Goal: Information Seeking & Learning: Get advice/opinions

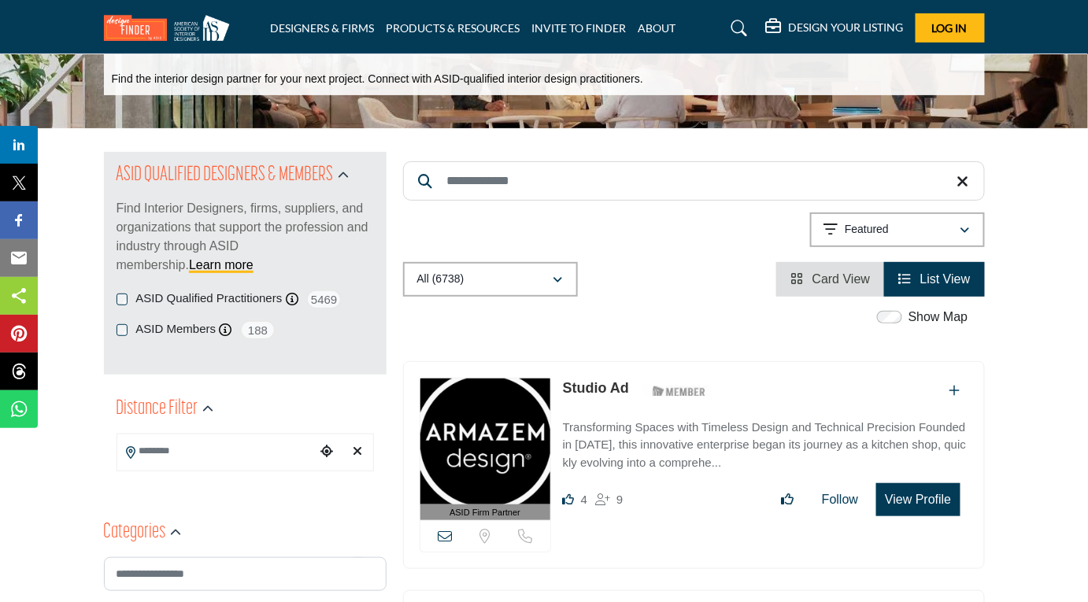
scroll to position [83, 0]
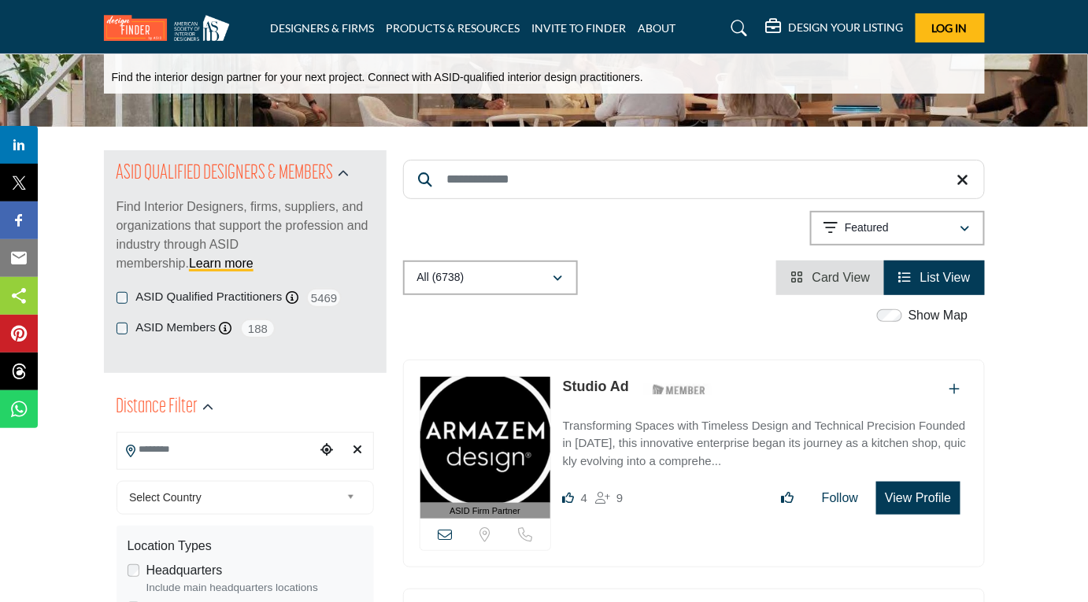
click at [182, 443] on input "Search Location" at bounding box center [216, 450] width 198 height 31
click at [169, 450] on input "**********" at bounding box center [216, 450] width 198 height 31
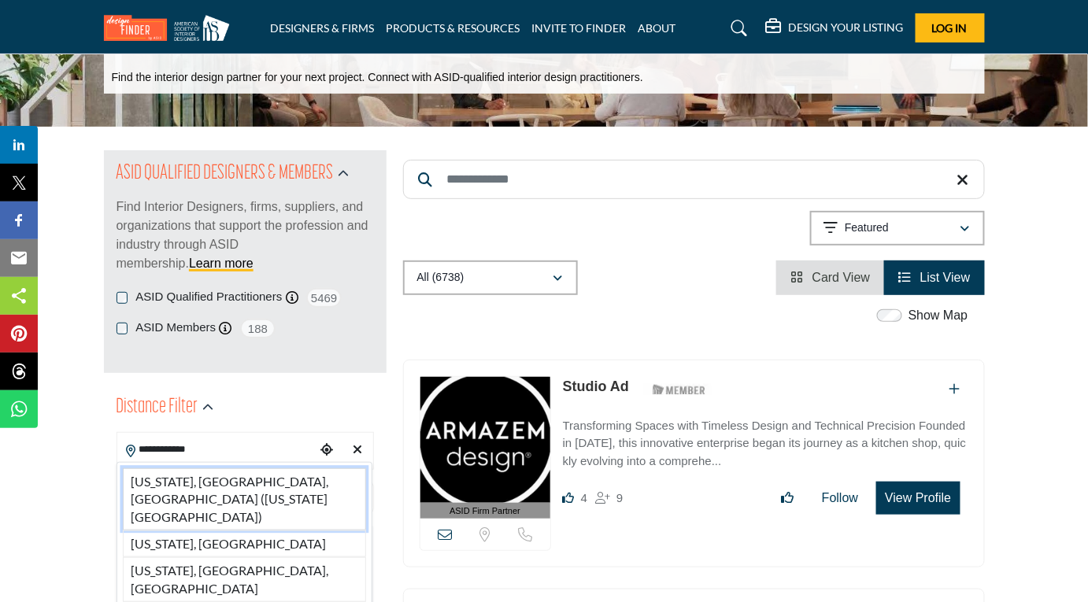
click at [209, 481] on li "New York, NY, USA (New York County)" at bounding box center [244, 500] width 243 height 62
type input "**********"
type input "***"
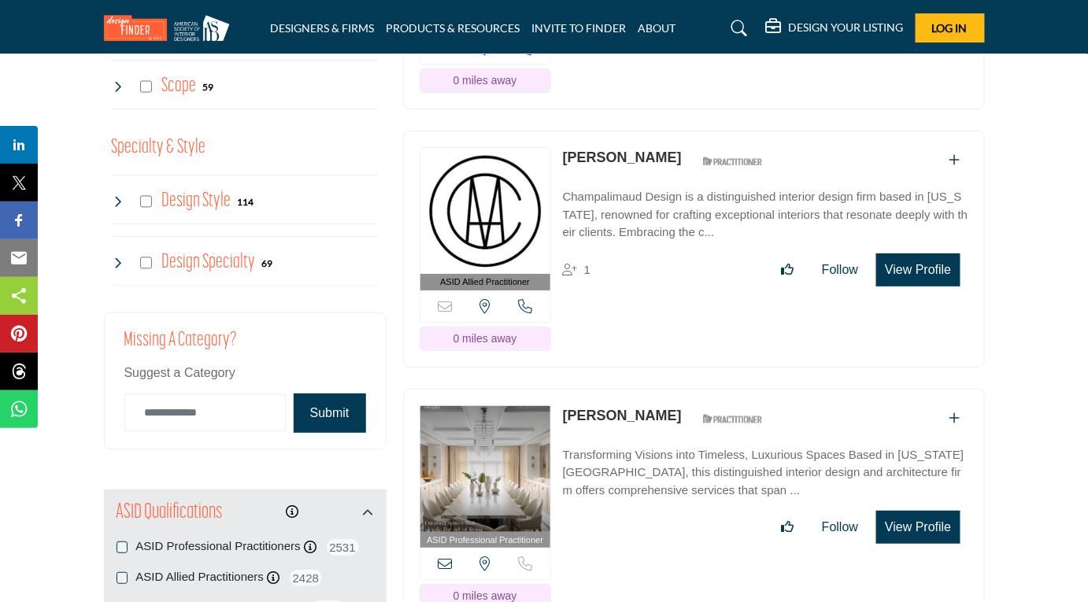
scroll to position [1710, 0]
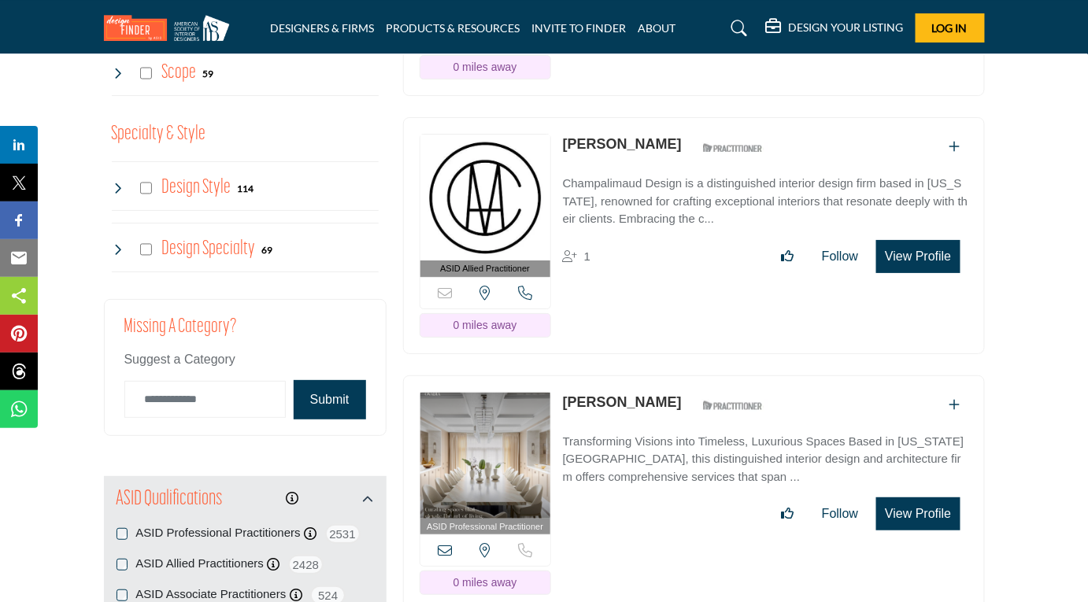
click at [659, 136] on link "Alexandra Champalimaud" at bounding box center [622, 144] width 119 height 16
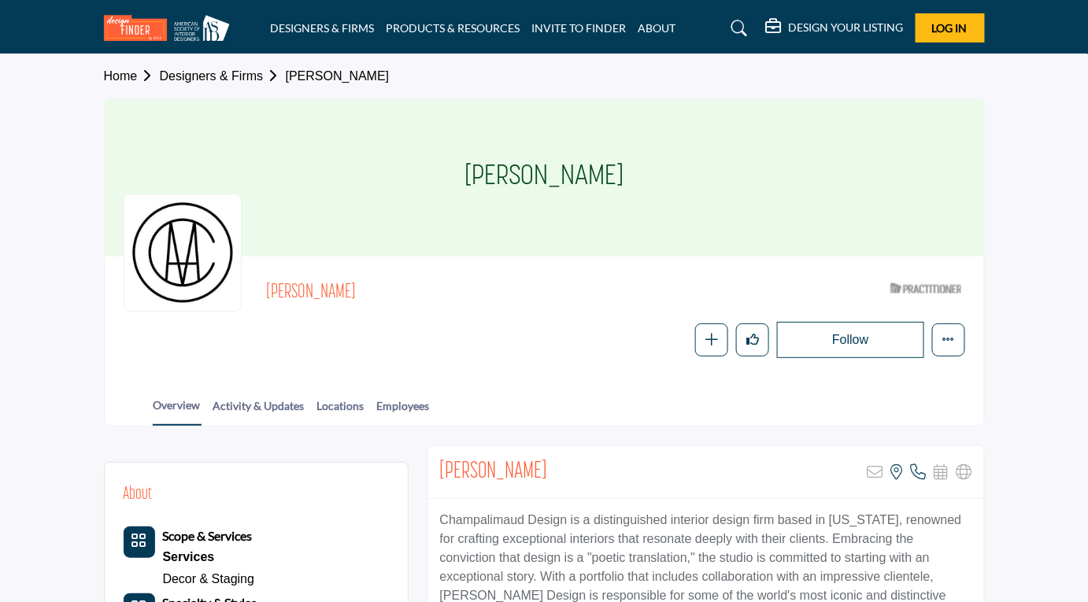
click at [0, 0] on div at bounding box center [0, 0] width 0 height 0
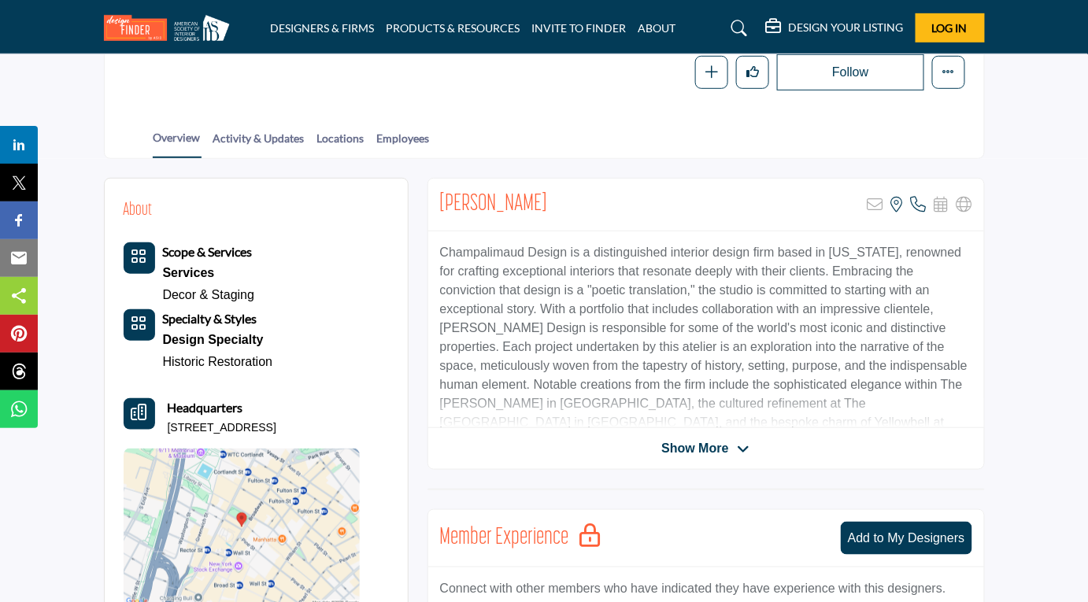
scroll to position [267, 0]
drag, startPoint x: 440, startPoint y: 198, endPoint x: 660, endPoint y: 188, distance: 220.0
click at [660, 188] on div "Alexandra Champalimaud Sorry, but this listing is on a subscription plan which …" at bounding box center [706, 206] width 556 height 53
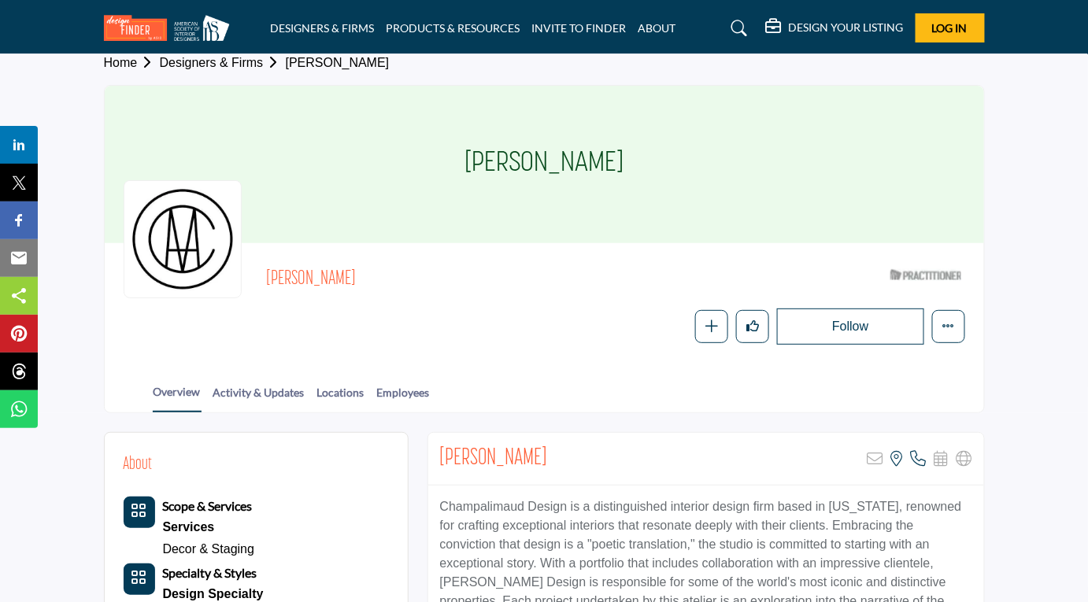
scroll to position [0, 0]
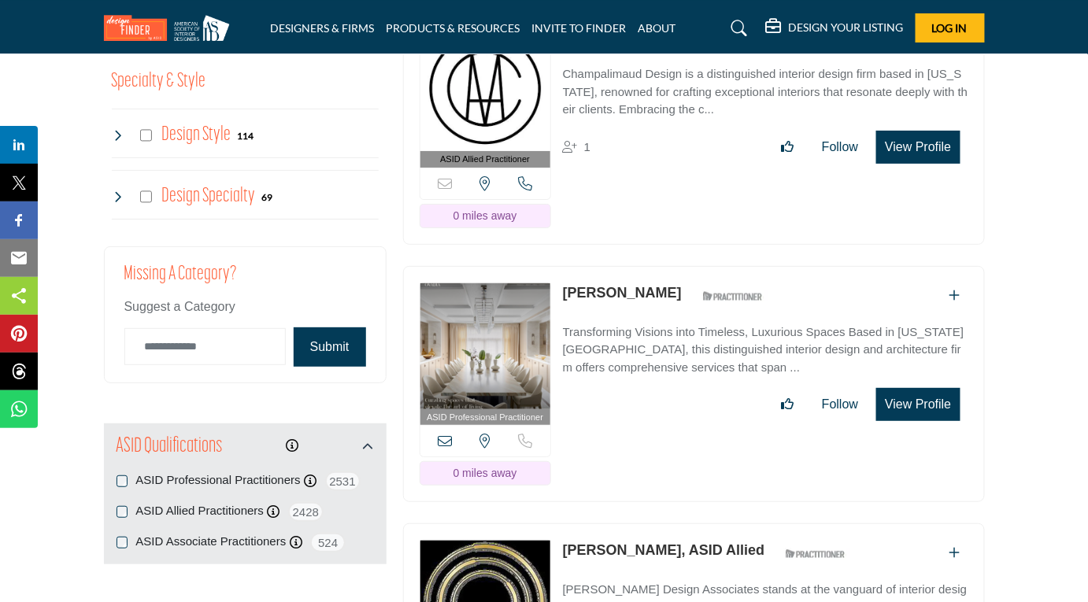
scroll to position [1767, 0]
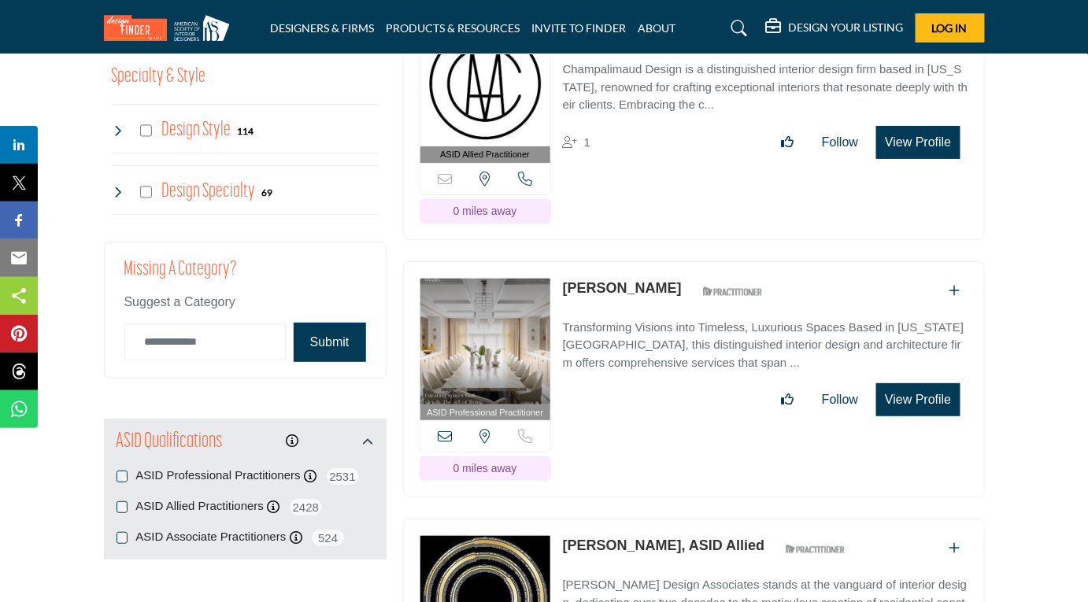
click at [596, 280] on link "Jack Ovadia" at bounding box center [622, 288] width 119 height 16
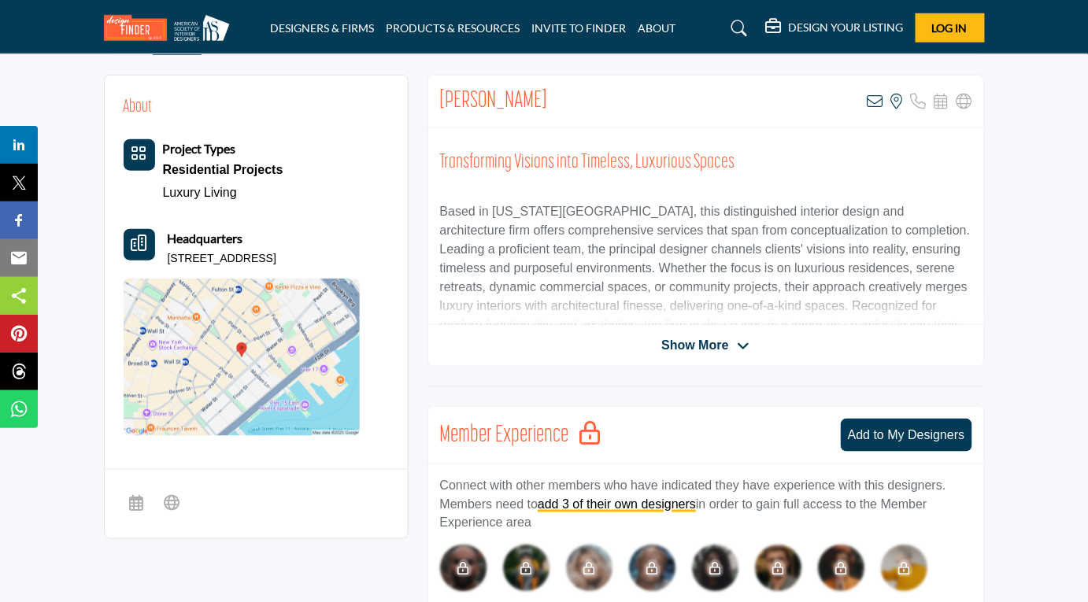
click at [742, 343] on icon at bounding box center [744, 346] width 13 height 14
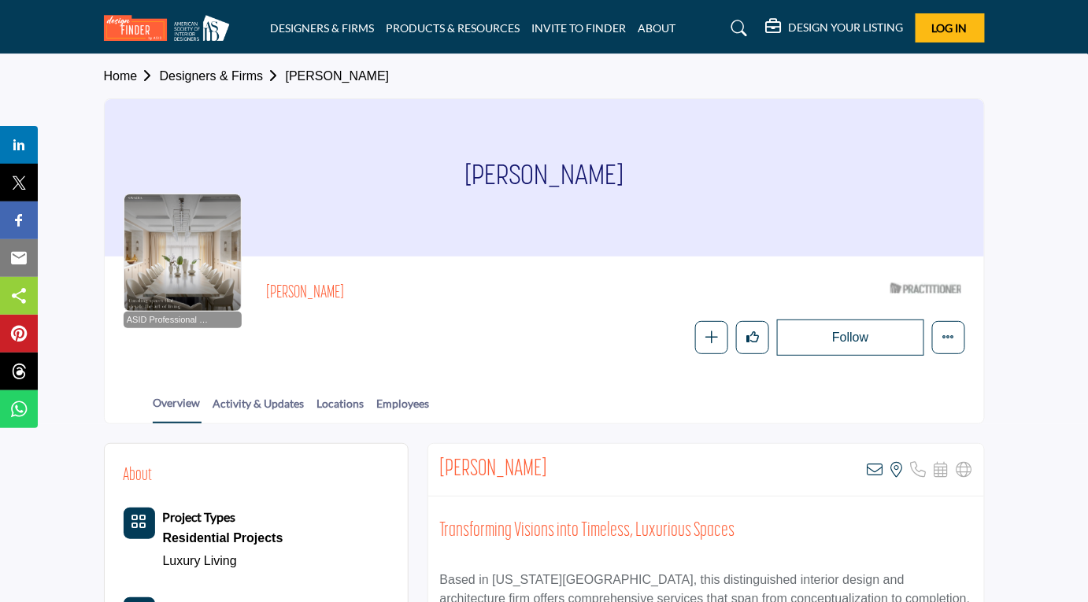
drag, startPoint x: 488, startPoint y: 180, endPoint x: 610, endPoint y: 171, distance: 122.4
click at [610, 171] on div "Jack Ovadia" at bounding box center [545, 178] width 880 height 158
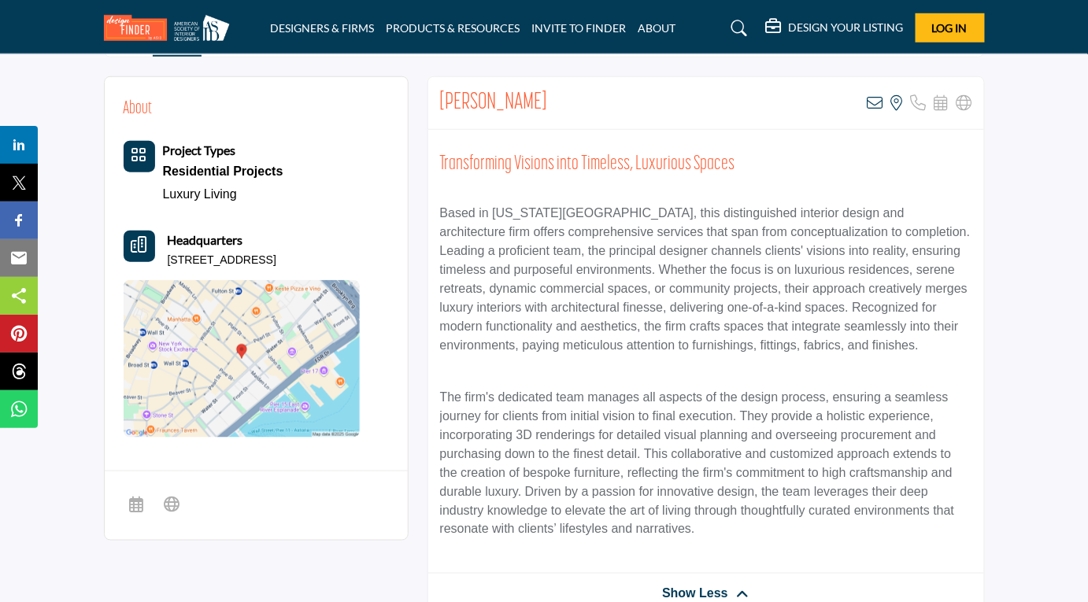
scroll to position [369, 0]
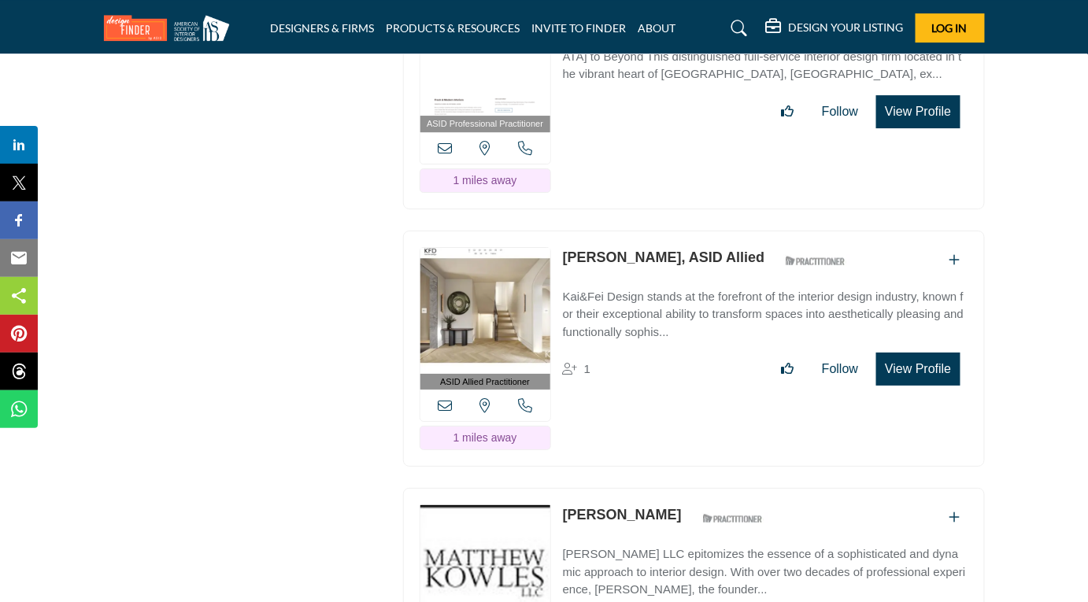
scroll to position [6936, 0]
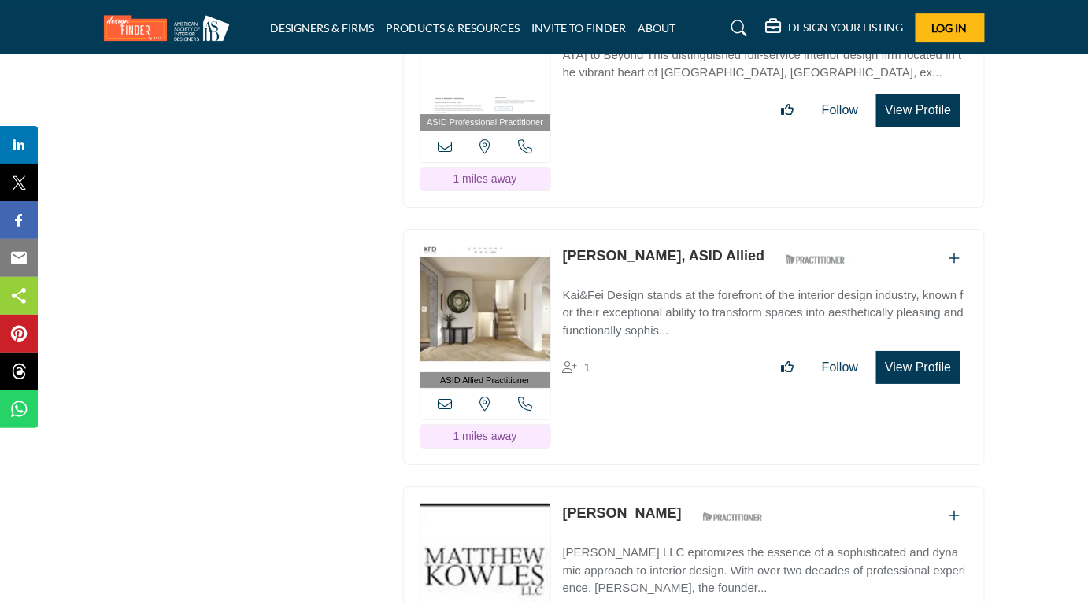
click at [605, 248] on link "[PERSON_NAME], ASID Allied" at bounding box center [664, 256] width 202 height 16
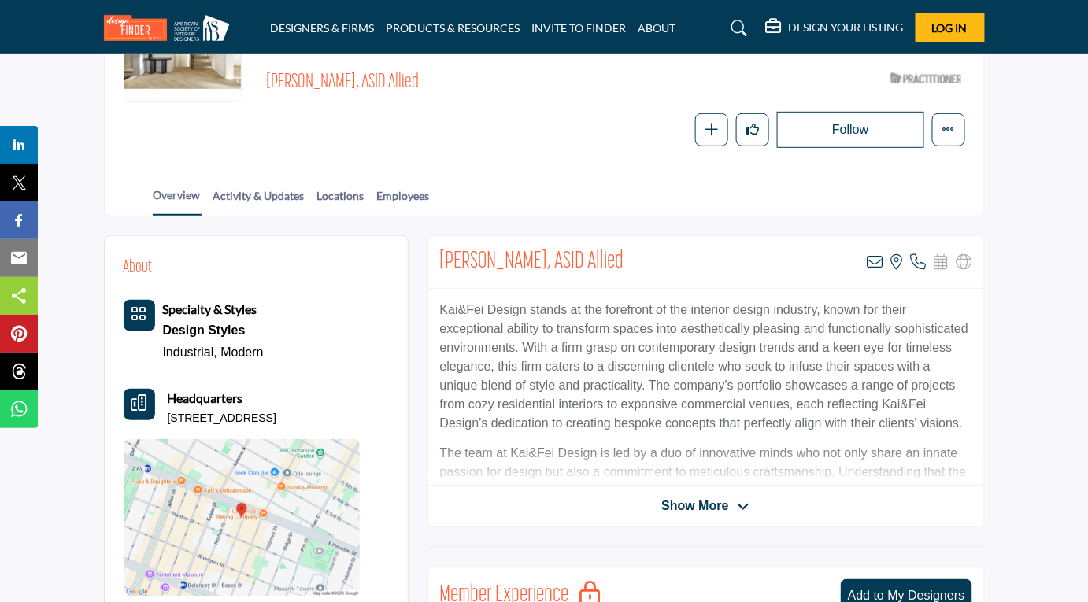
click at [708, 497] on span "Show More" at bounding box center [695, 506] width 67 height 19
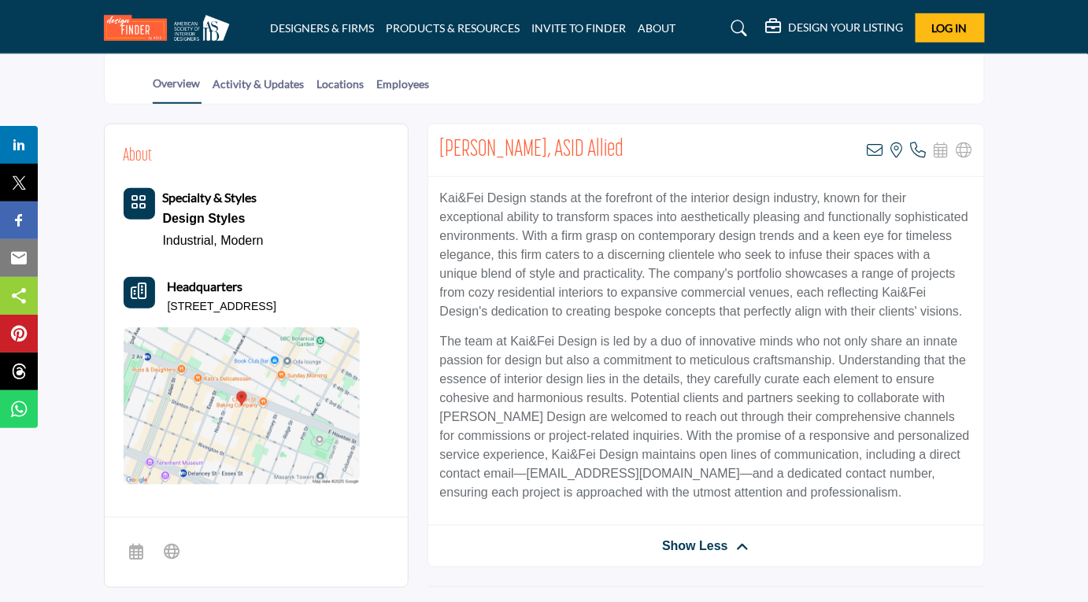
scroll to position [319, 0]
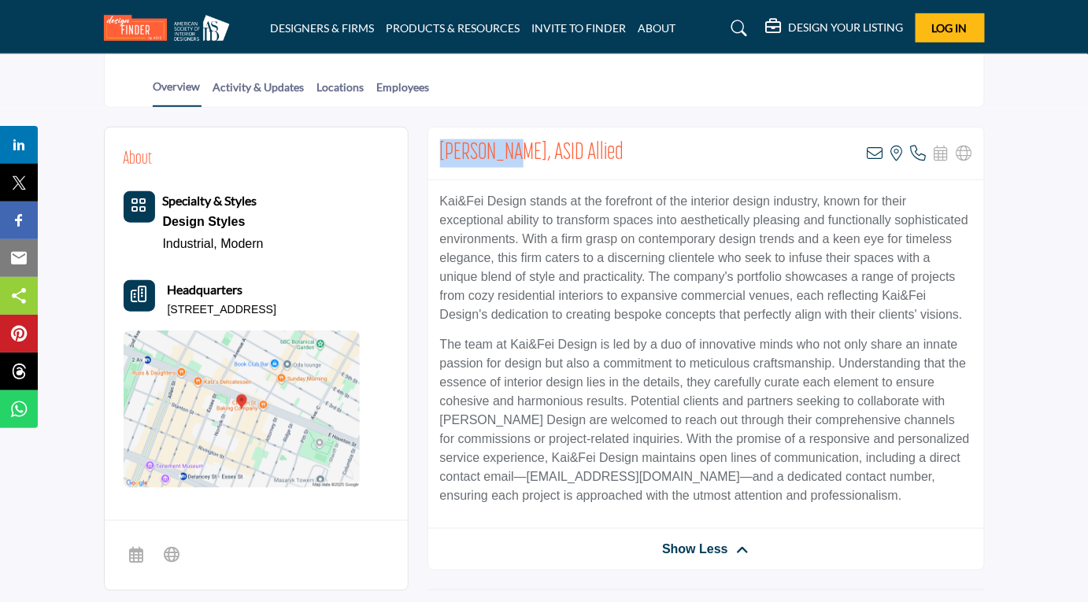
drag, startPoint x: 438, startPoint y: 144, endPoint x: 508, endPoint y: 143, distance: 70.1
click at [508, 143] on div "[PERSON_NAME], ASID Allied View email address of this listing View the location…" at bounding box center [706, 154] width 556 height 53
drag, startPoint x: 441, startPoint y: 196, endPoint x: 525, endPoint y: 192, distance: 84.4
click at [525, 192] on p "Kai&Fei Design stands at the forefront of the interior design industry, known f…" at bounding box center [706, 258] width 532 height 132
